Goal: Task Accomplishment & Management: Manage account settings

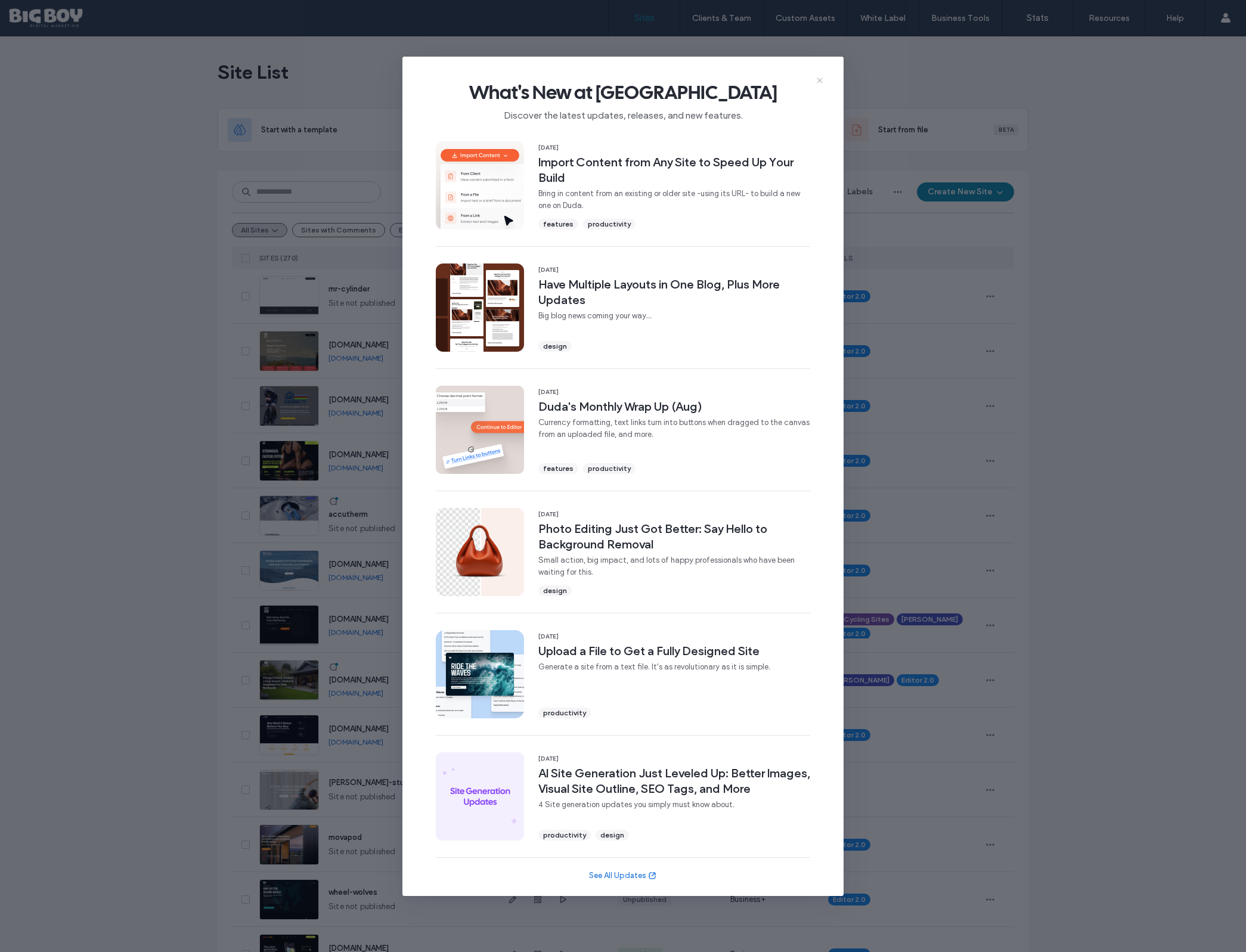
click at [820, 80] on icon at bounding box center [819, 80] width 10 height 10
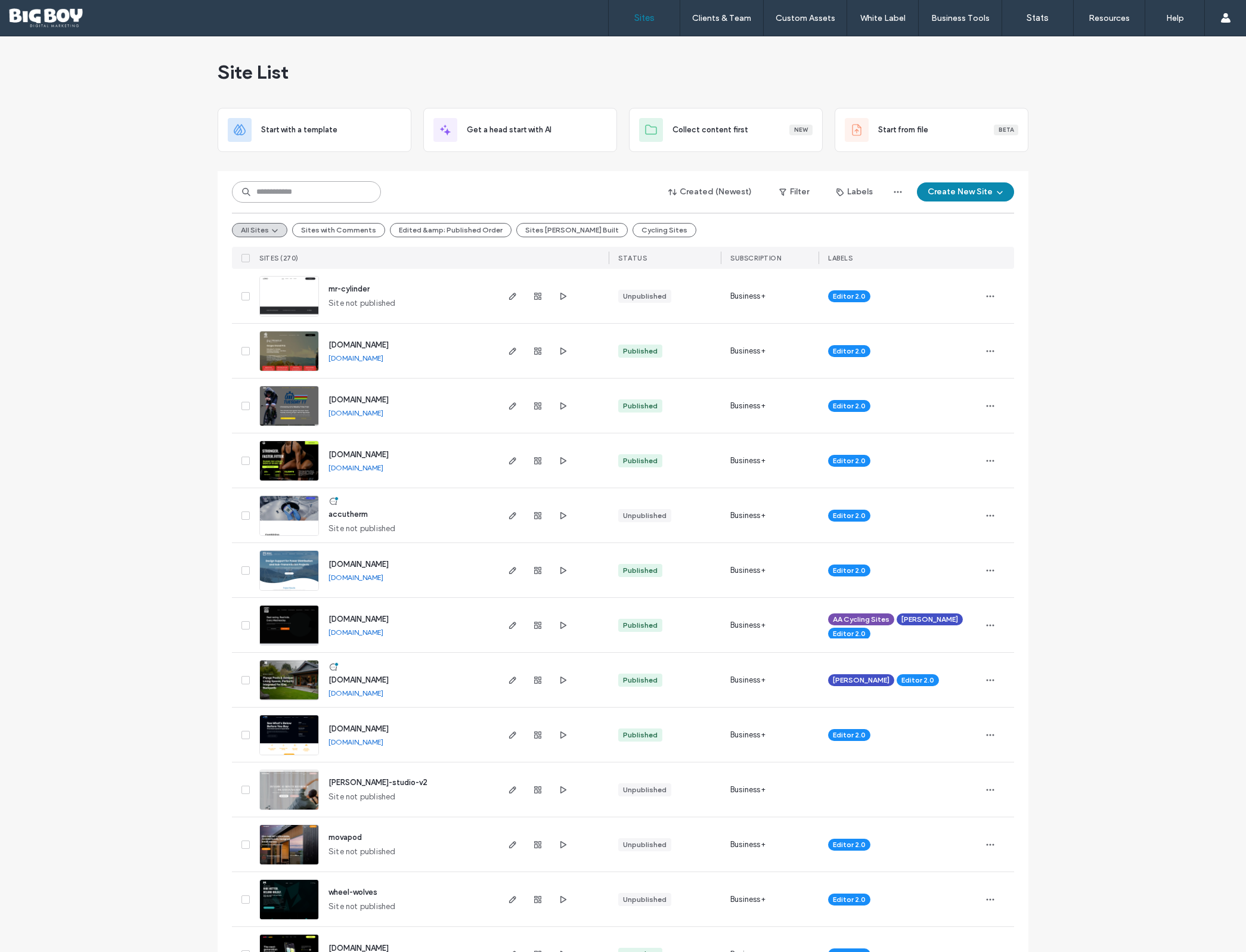
click at [321, 193] on input at bounding box center [306, 191] width 149 height 21
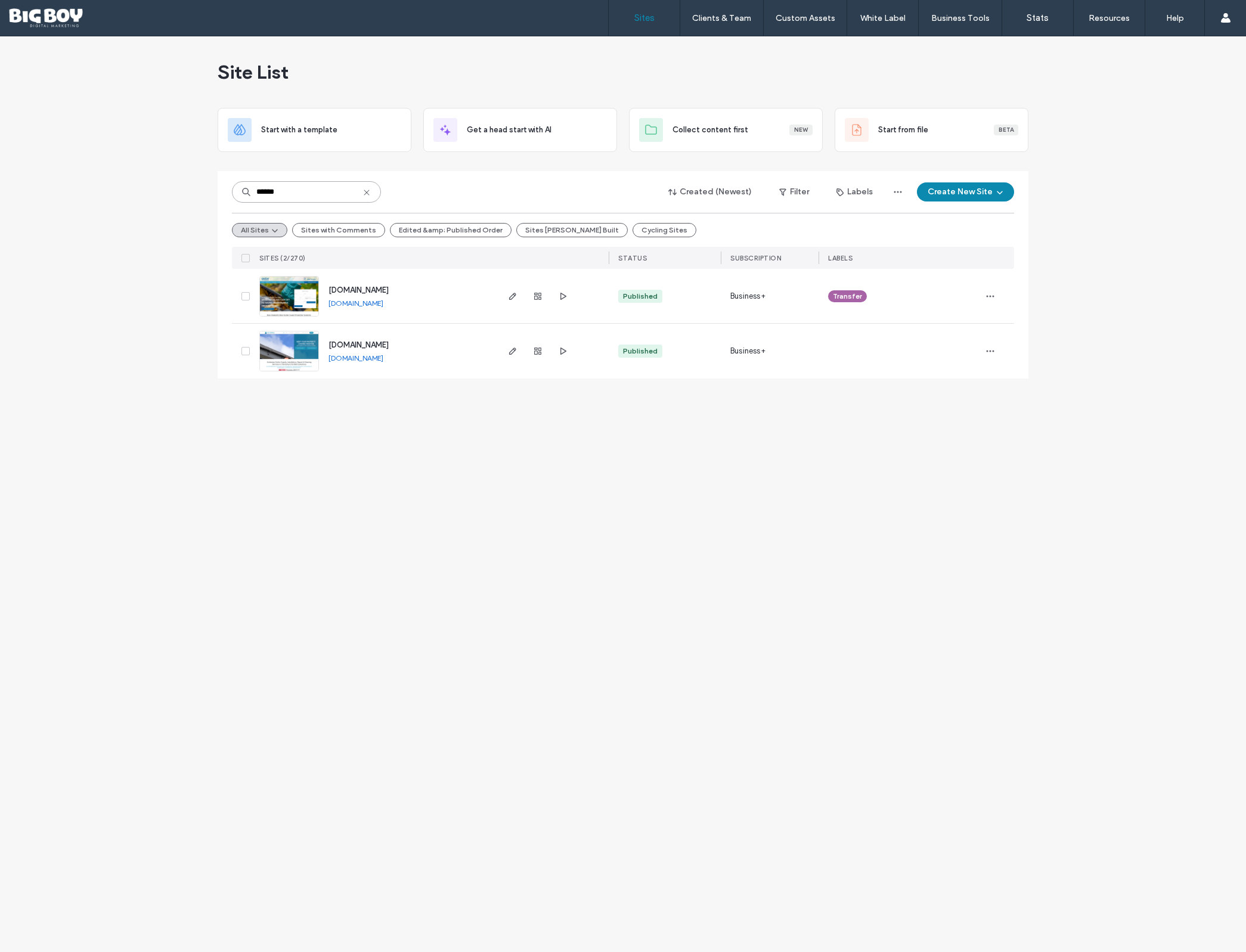
type input "******"
click at [282, 291] on img at bounding box center [288, 316] width 58 height 81
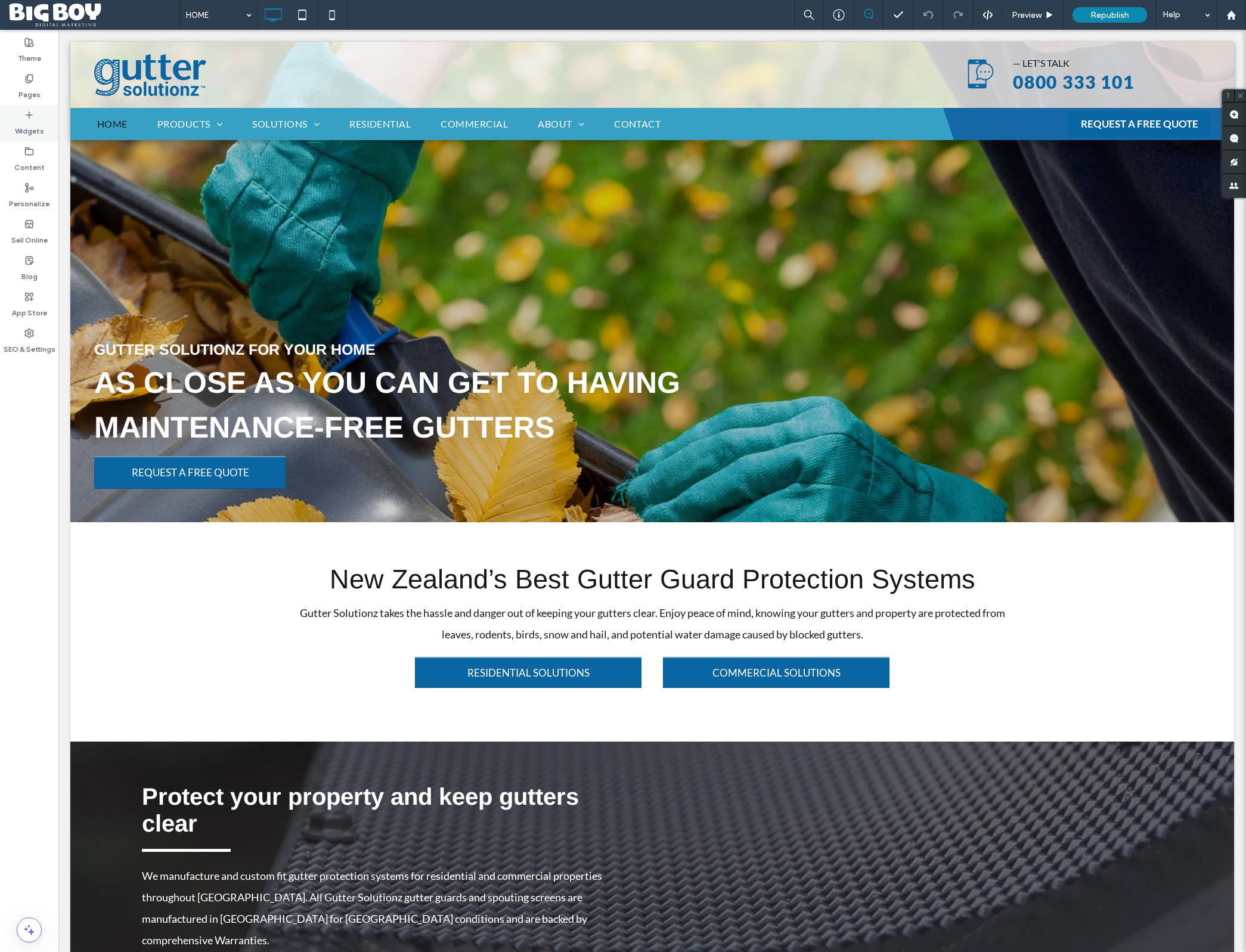
click at [36, 124] on label "Widgets" at bounding box center [30, 128] width 30 height 17
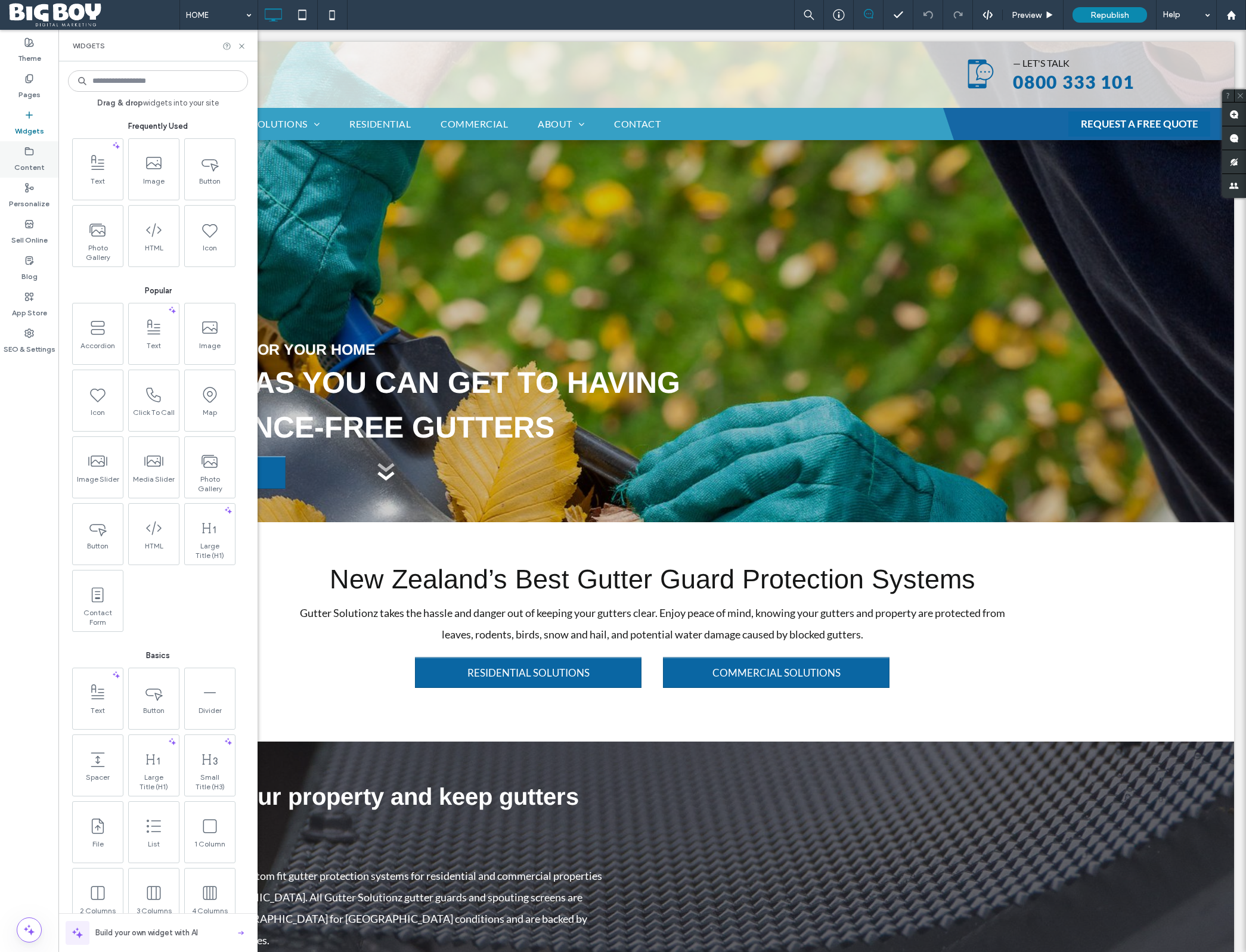
click at [36, 150] on div "Content" at bounding box center [29, 160] width 58 height 36
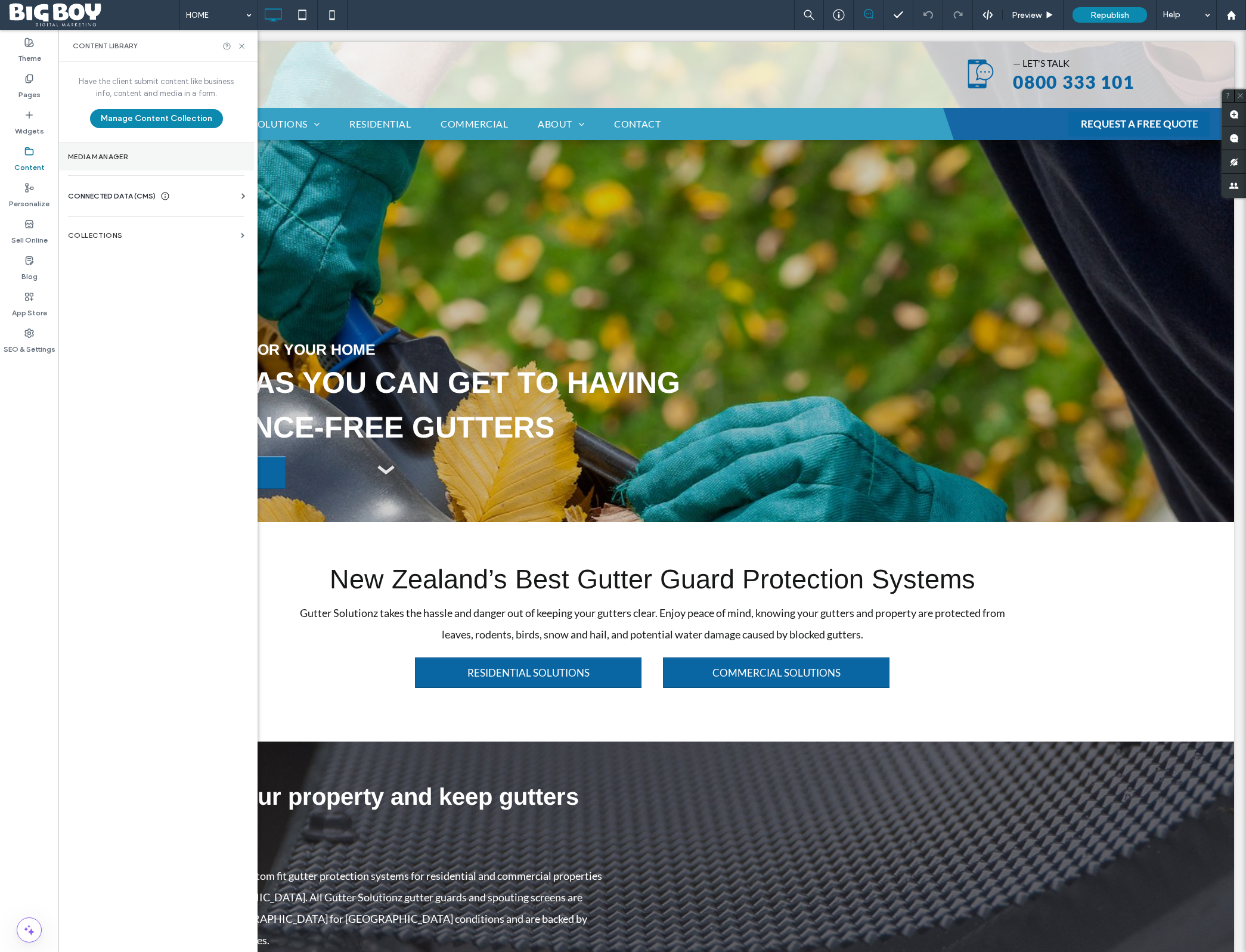
click at [139, 160] on label "Media Manager" at bounding box center [156, 157] width 176 height 8
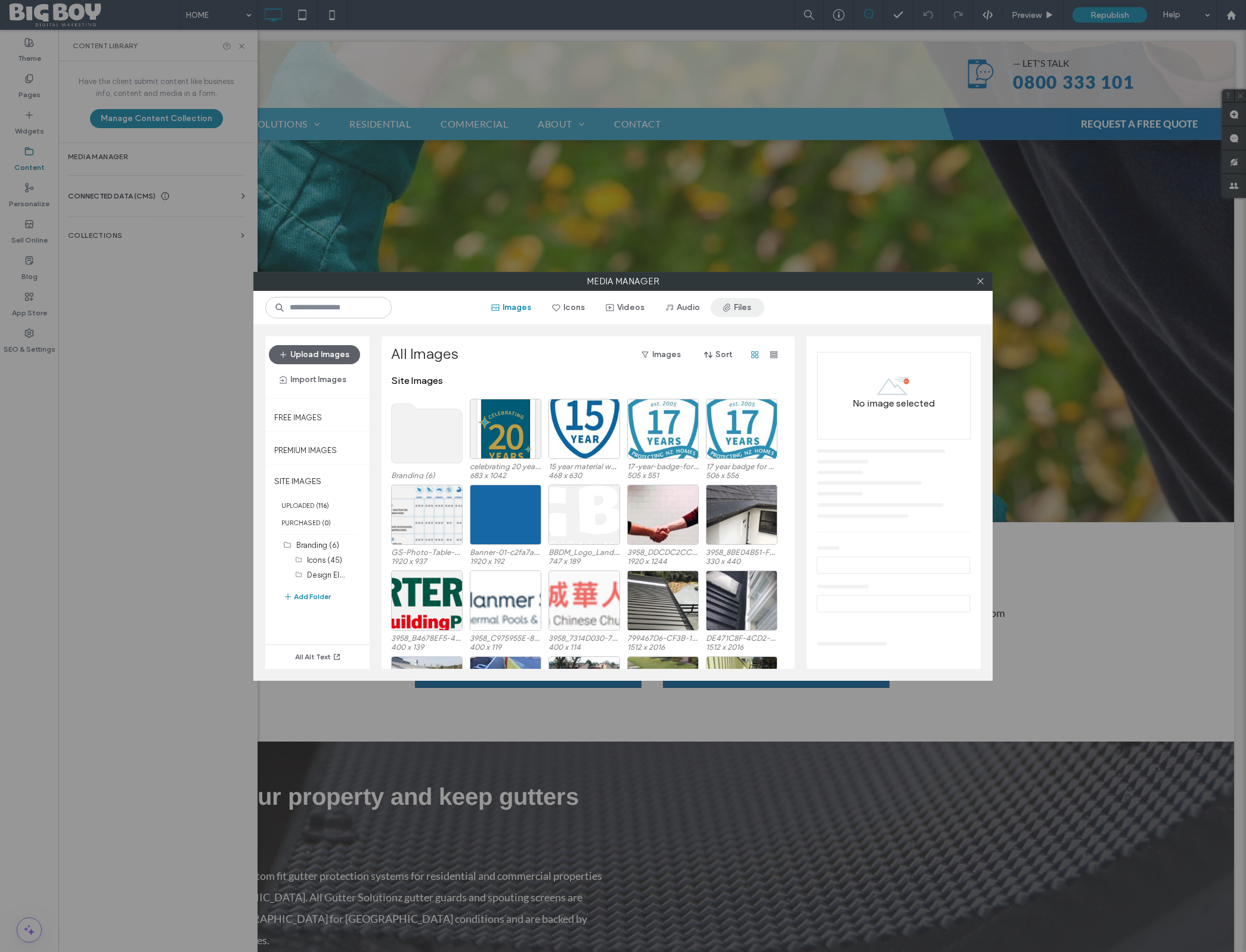
click at [734, 304] on button "Files" at bounding box center [737, 307] width 54 height 19
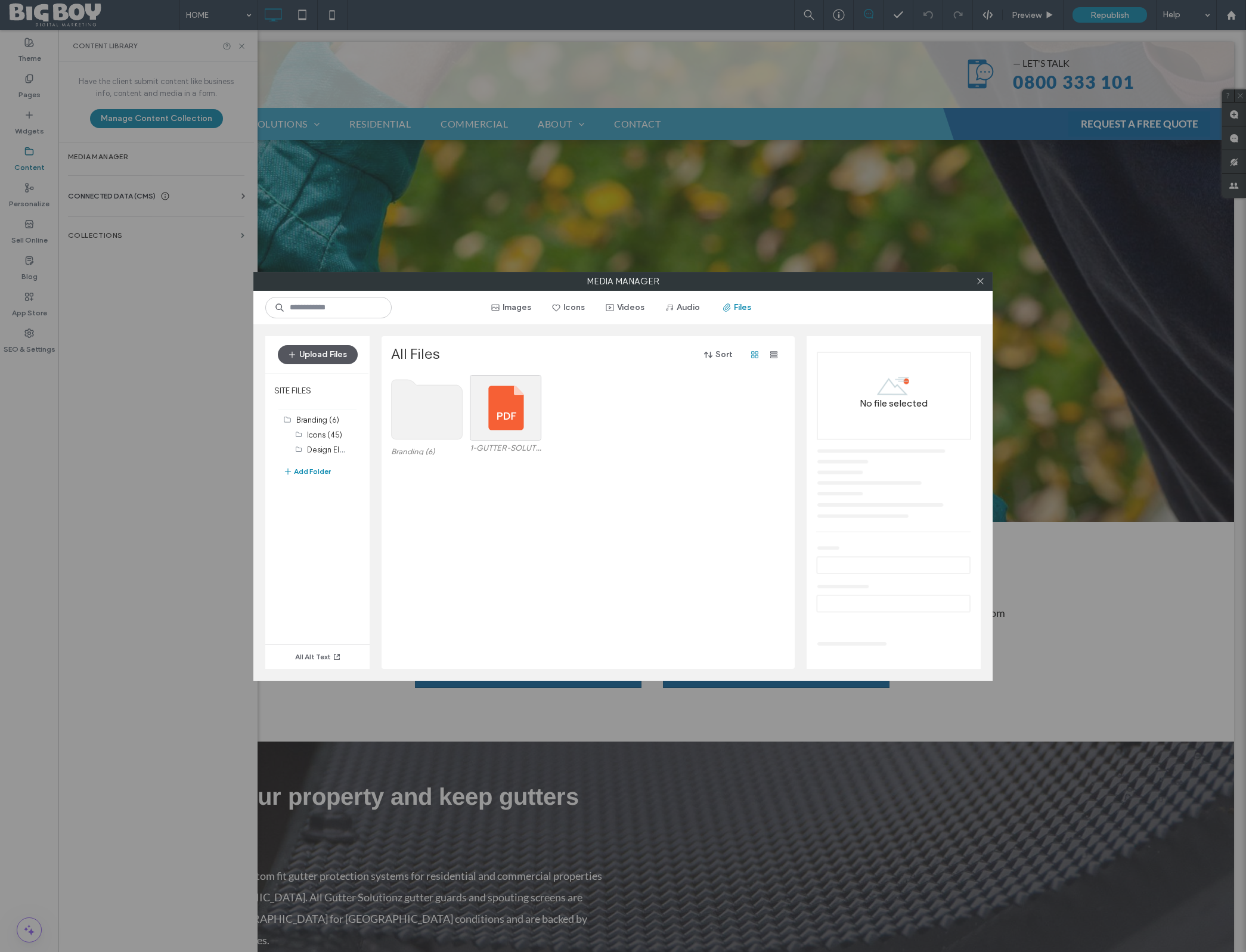
click at [326, 349] on button "Upload Files" at bounding box center [318, 354] width 80 height 19
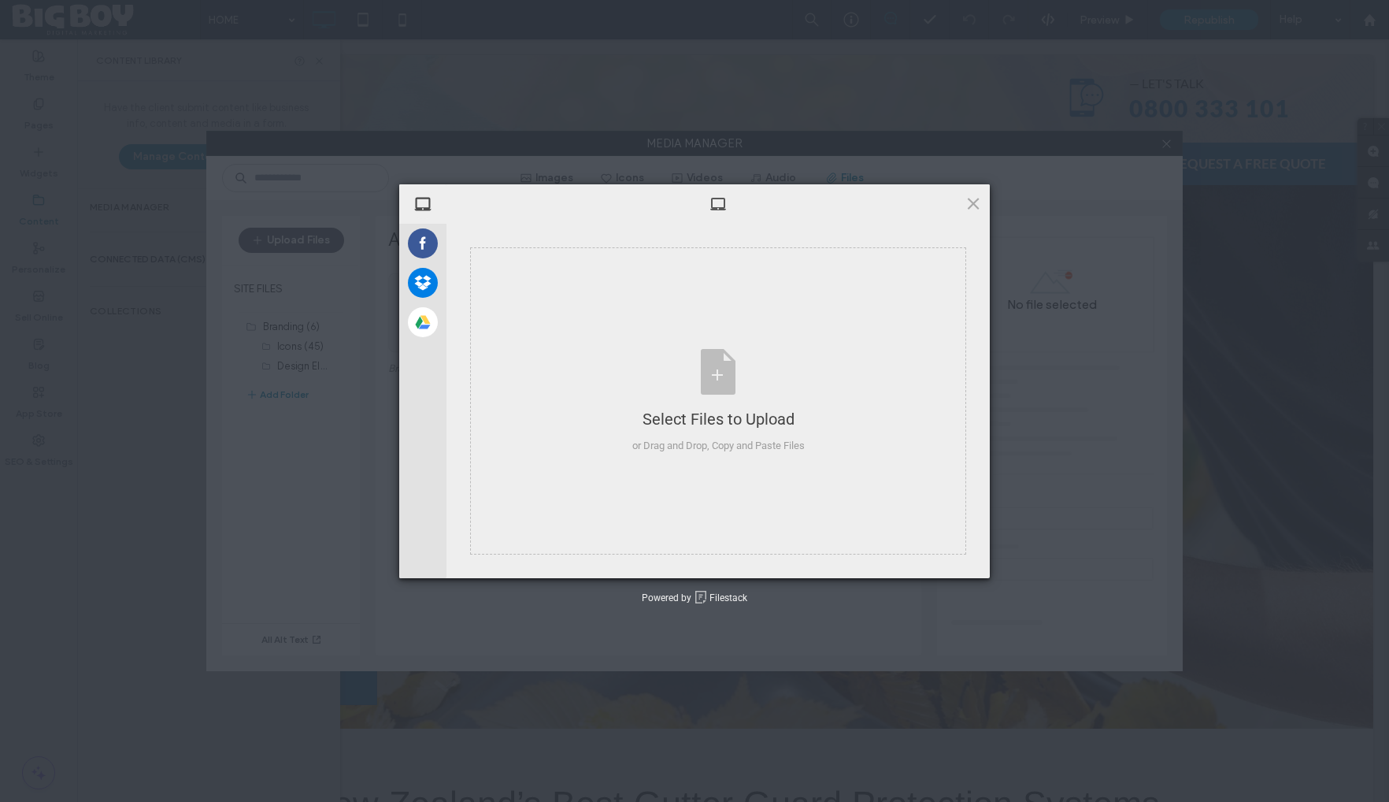
click at [1313, 781] on div "My Device Facebook Dropbox Google Drive Select Files to Upload or Drag and Drop…" at bounding box center [694, 401] width 1389 height 802
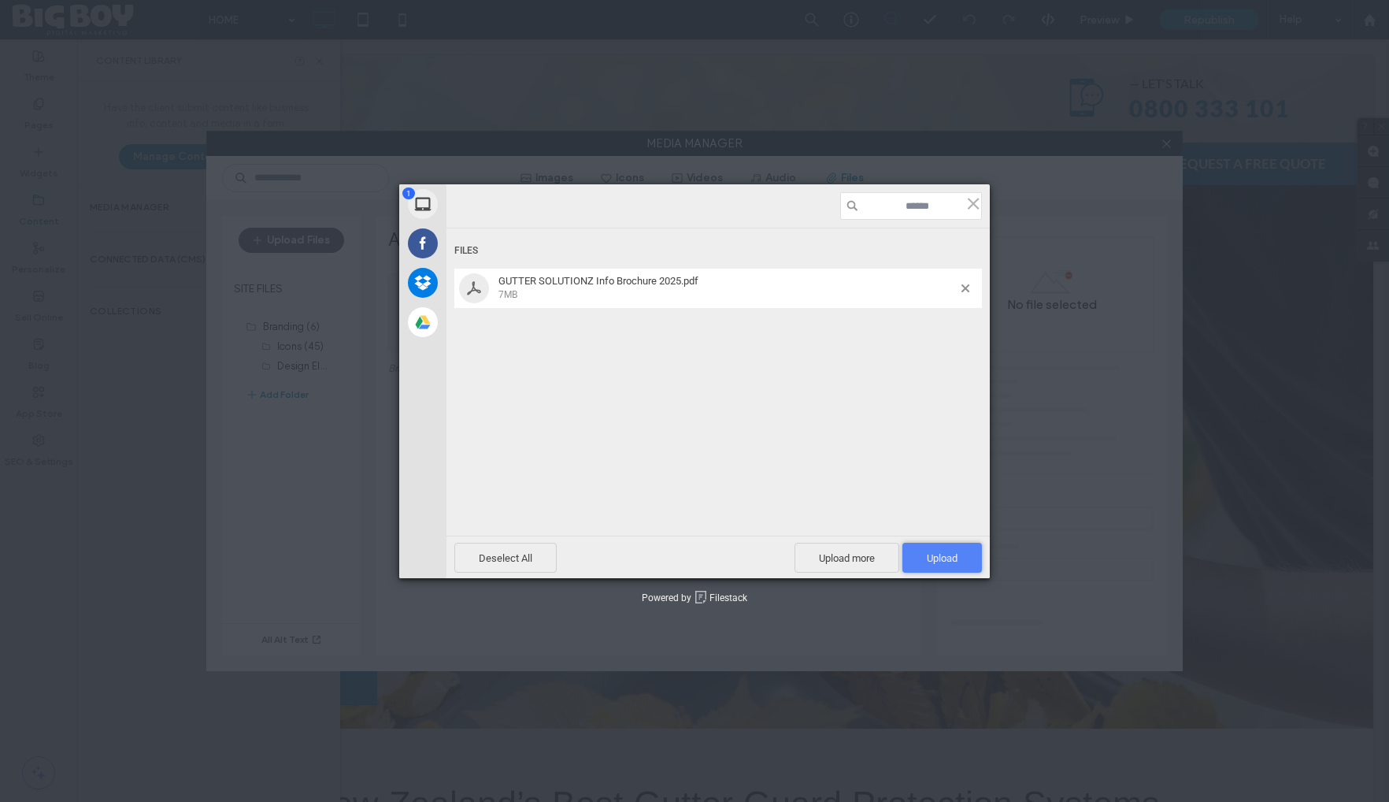
click at [939, 555] on span "Upload 1" at bounding box center [942, 558] width 31 height 12
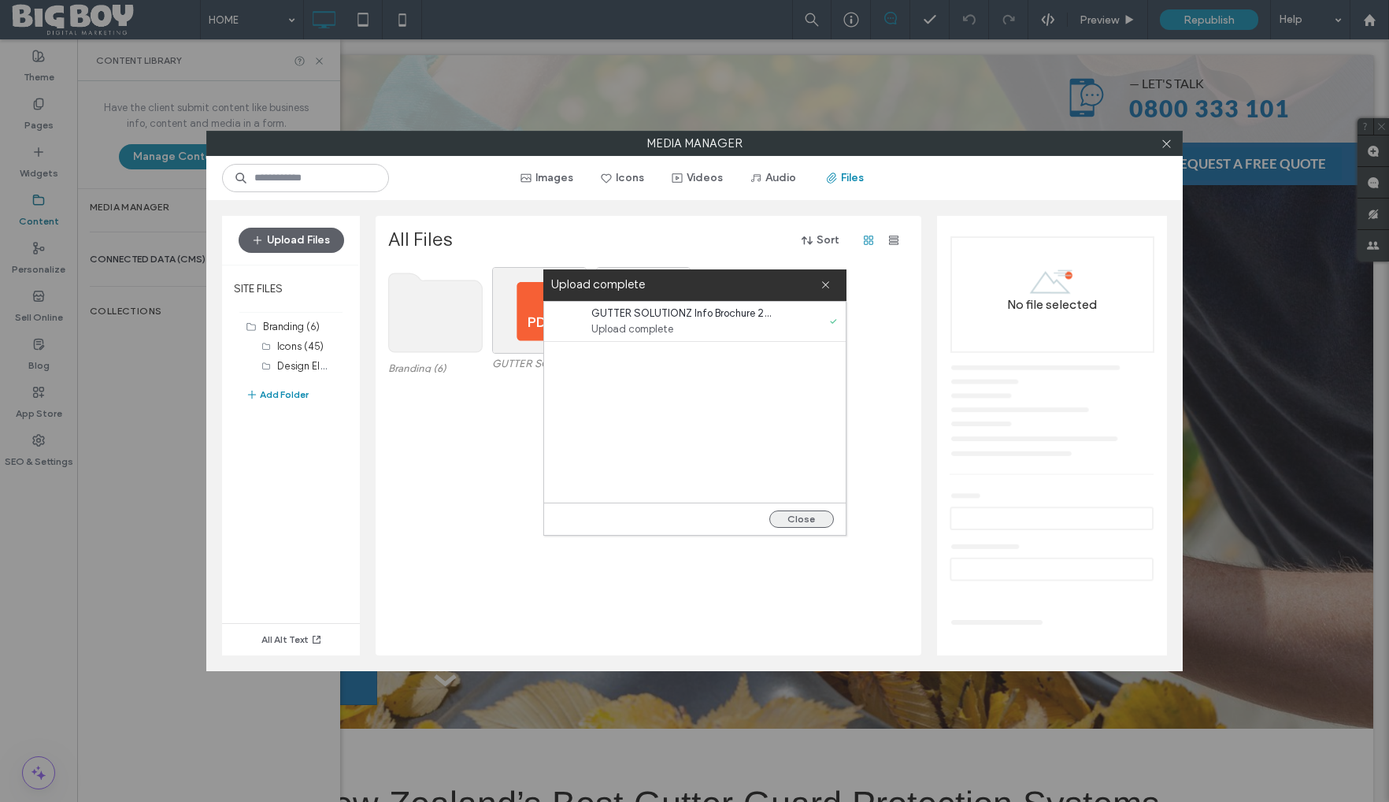
click at [810, 520] on button "Close" at bounding box center [801, 518] width 65 height 17
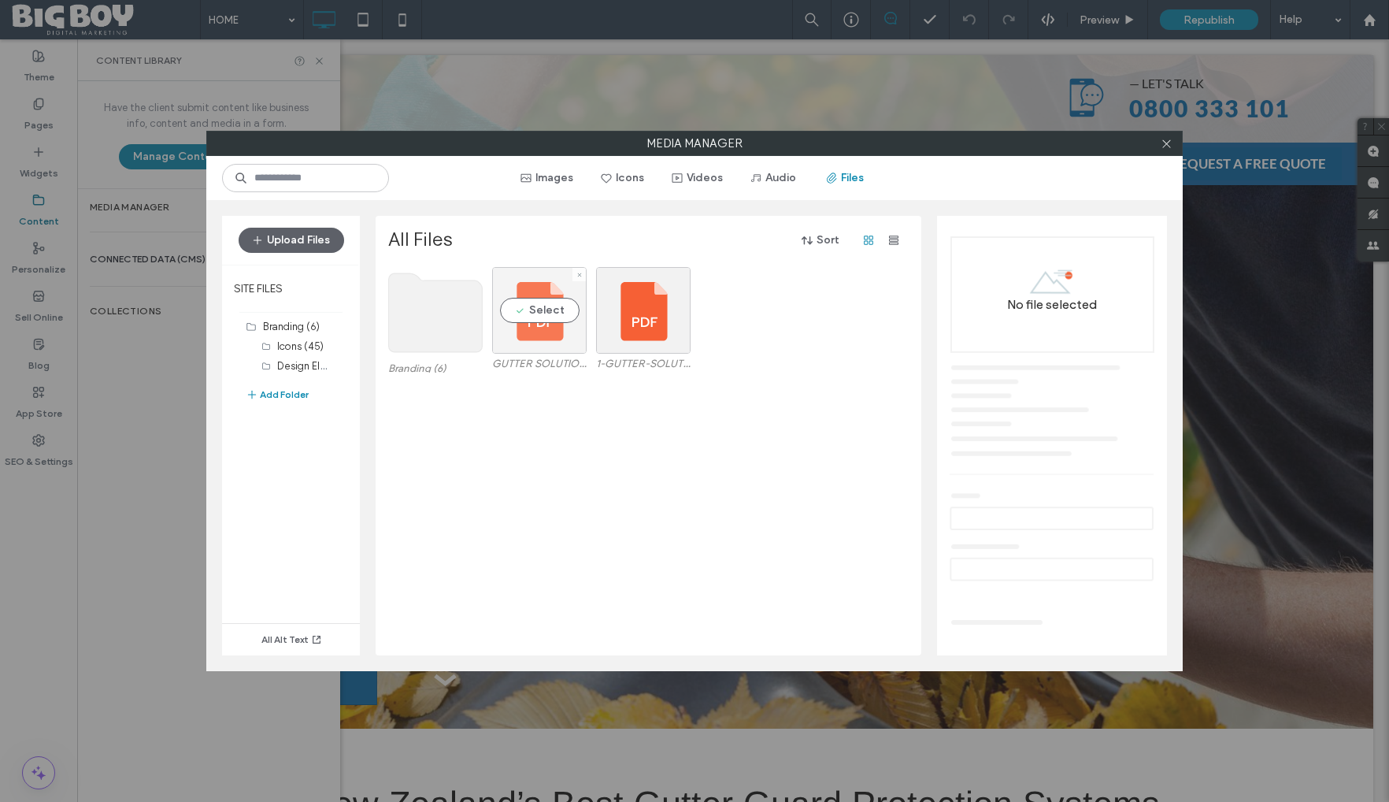
click at [552, 310] on div "Select" at bounding box center [539, 310] width 94 height 87
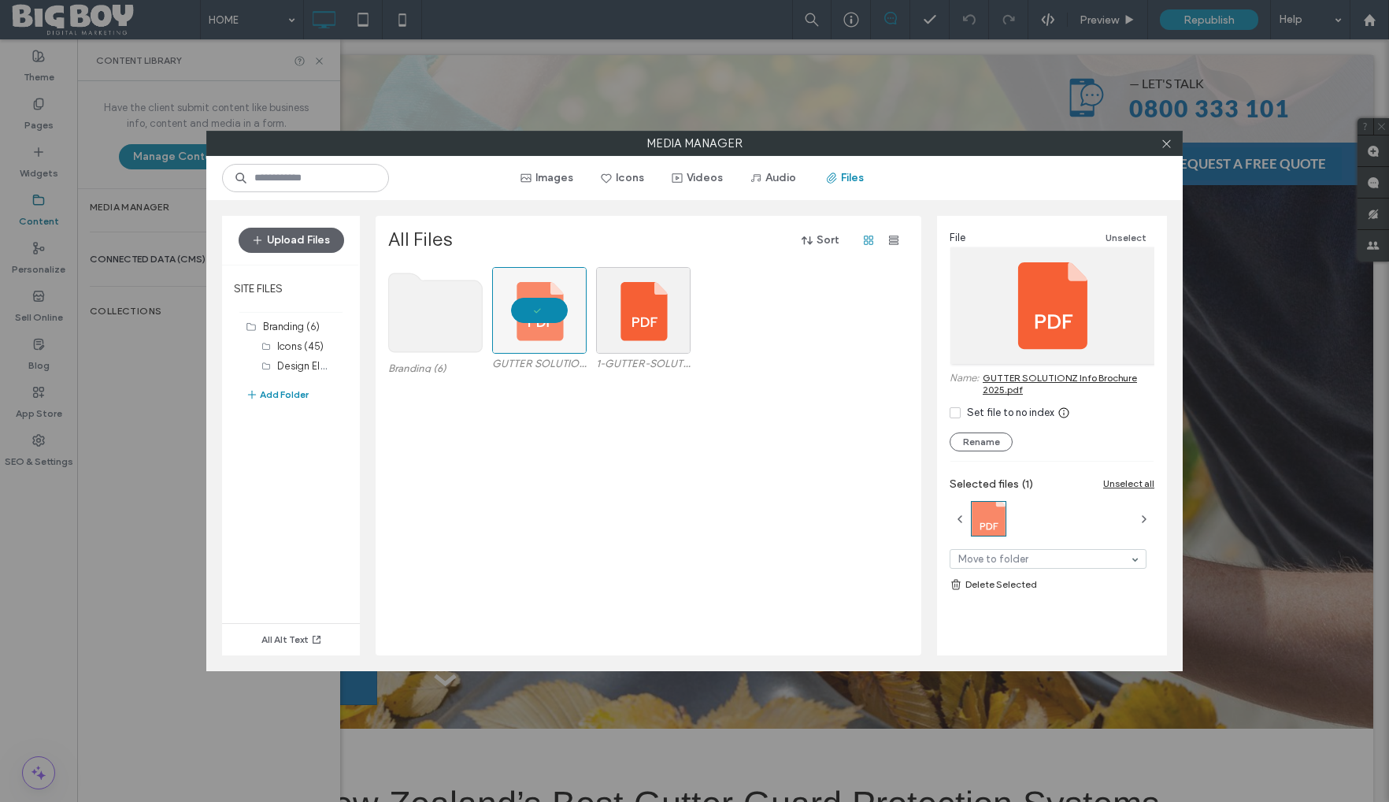
click at [1059, 376] on link "GUTTER SOLUTIONZ Info Brochure 2025.pdf" at bounding box center [1069, 384] width 172 height 24
